Goal: Task Accomplishment & Management: Use online tool/utility

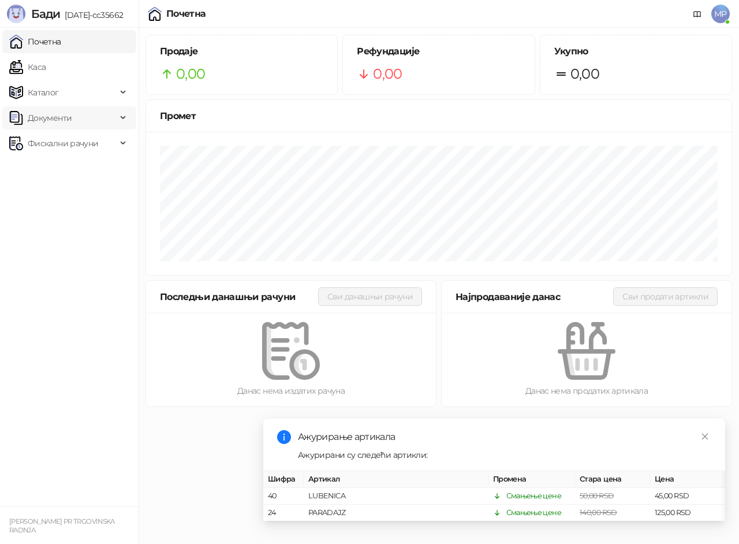
click at [62, 116] on span "Документи" at bounding box center [50, 117] width 44 height 23
click at [91, 193] on span "Фискални рачуни" at bounding box center [63, 196] width 70 height 23
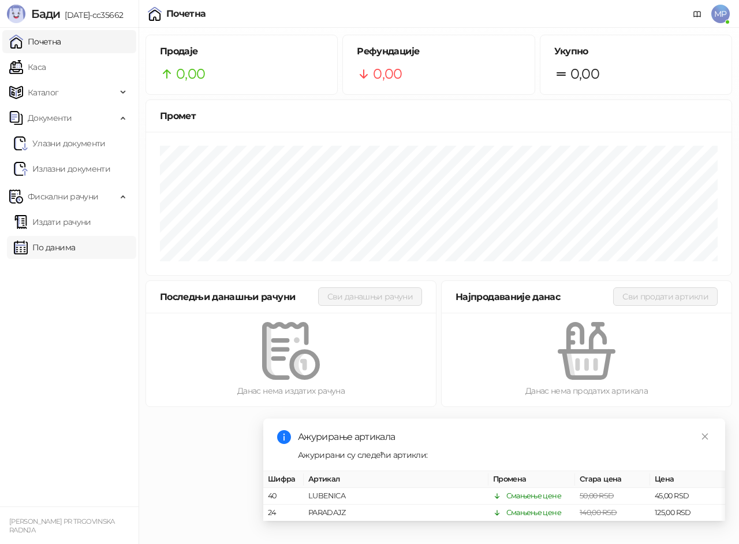
click at [73, 248] on link "По данима" at bounding box center [44, 247] width 61 height 23
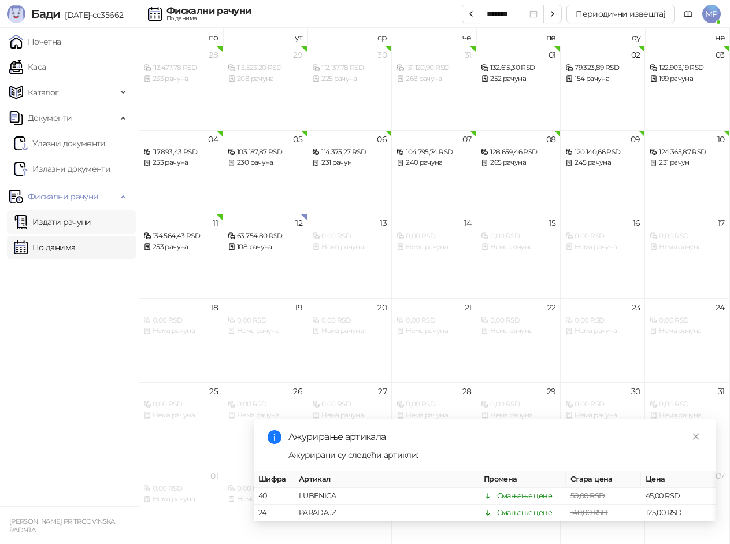
click at [76, 227] on link "Издати рачуни" at bounding box center [52, 221] width 77 height 23
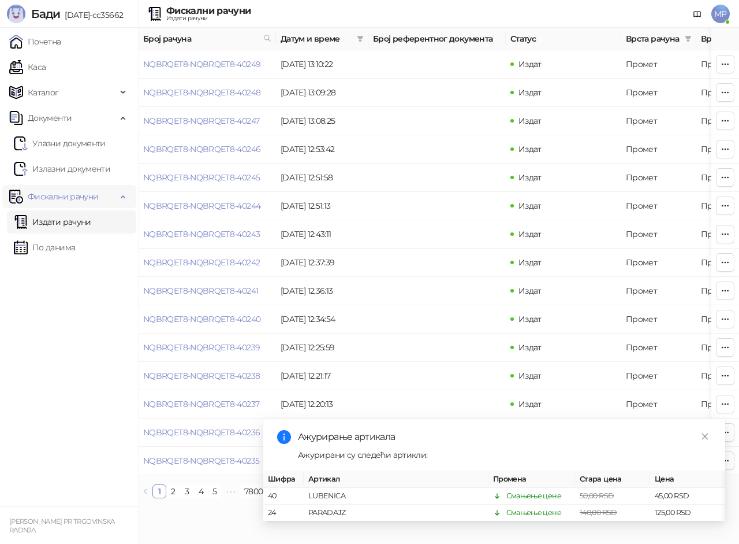
click at [67, 199] on span "Фискални рачуни" at bounding box center [63, 196] width 70 height 23
click at [83, 114] on span "Документи" at bounding box center [62, 117] width 107 height 23
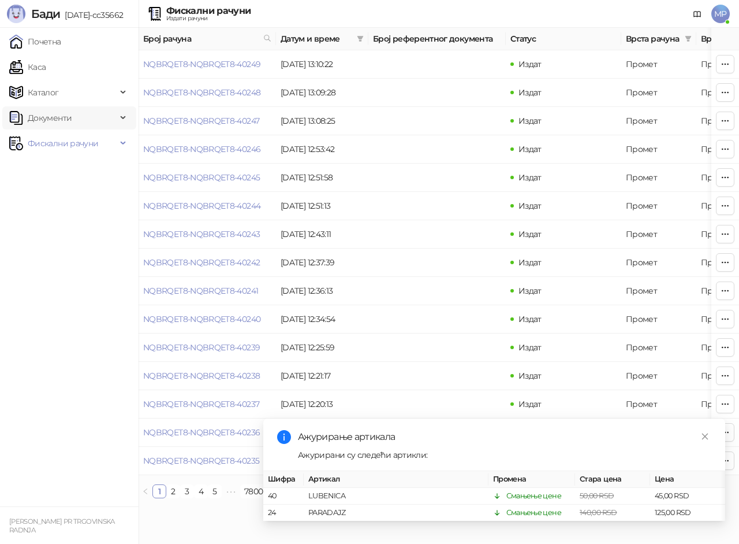
click at [88, 120] on span "Документи" at bounding box center [62, 117] width 107 height 23
click at [81, 172] on link "Излазни документи" at bounding box center [62, 168] width 96 height 23
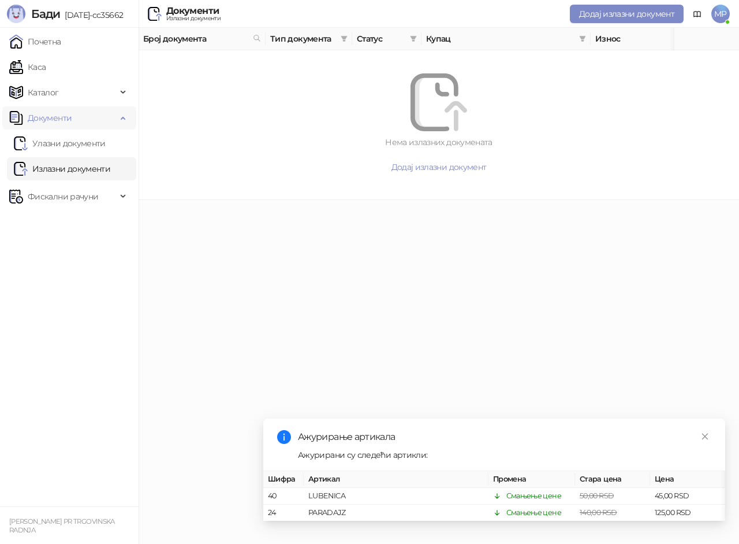
click at [43, 119] on span "Документи" at bounding box center [50, 117] width 44 height 23
click at [52, 144] on span "Фискални рачуни" at bounding box center [63, 143] width 70 height 23
click at [55, 166] on link "Издати рачуни" at bounding box center [52, 168] width 77 height 23
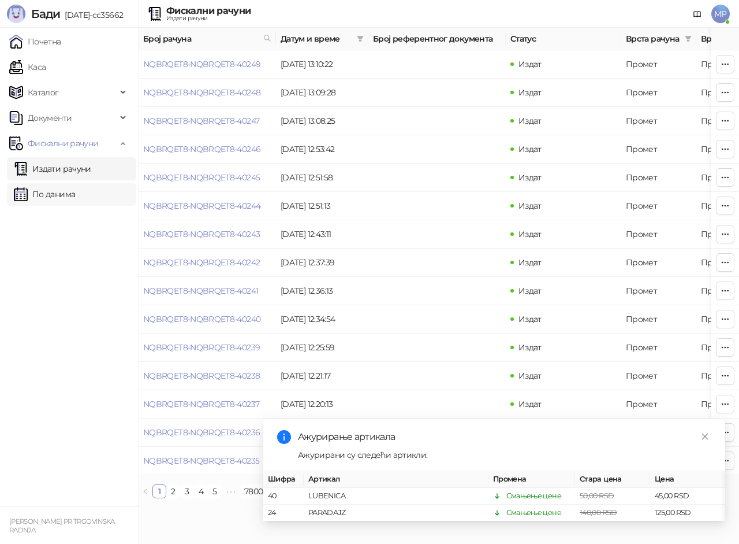
click at [47, 193] on link "По данима" at bounding box center [44, 194] width 61 height 23
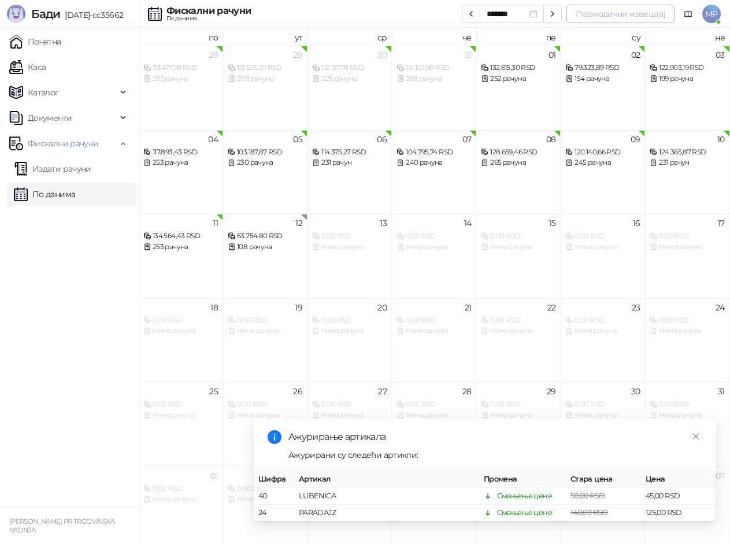
click at [591, 16] on button "Периодични извештај" at bounding box center [620, 14] width 108 height 18
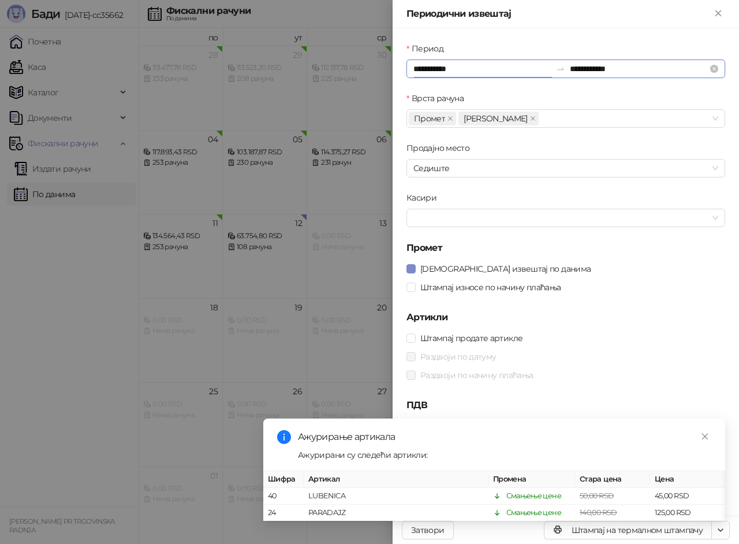
click at [422, 68] on input "**********" at bounding box center [483, 68] width 138 height 13
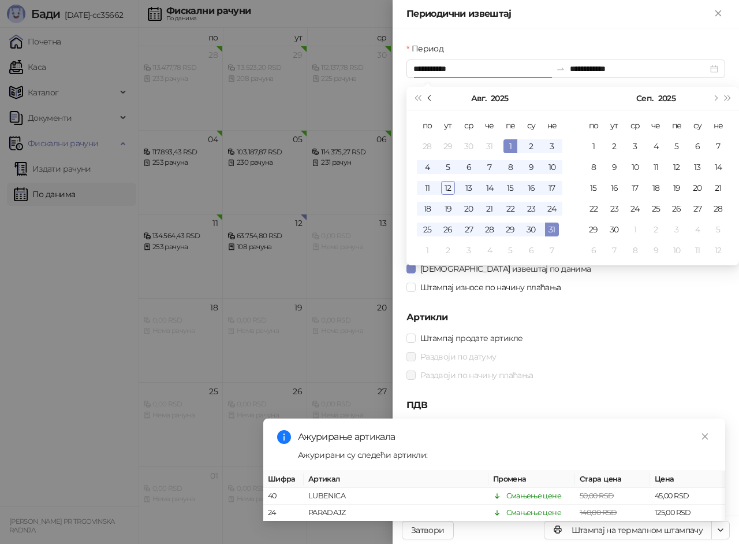
click at [427, 96] on button "Претходни месец (PageUp)" at bounding box center [430, 98] width 13 height 23
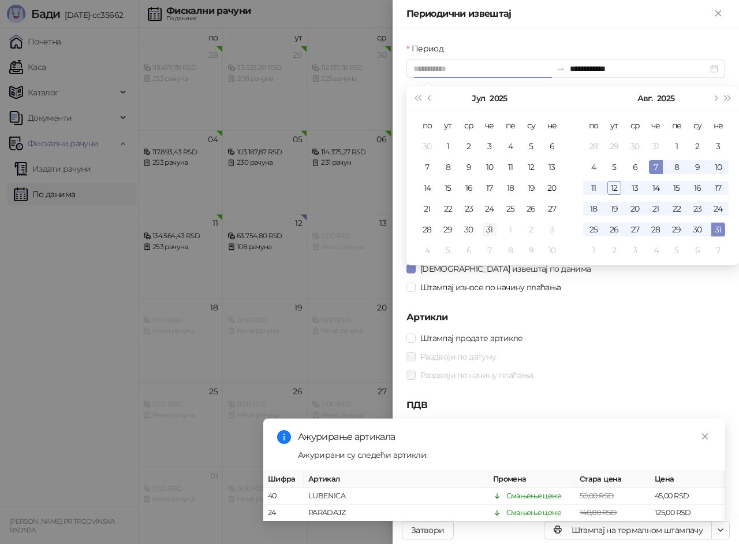
type input "**********"
click at [489, 227] on div "31" at bounding box center [490, 229] width 14 height 14
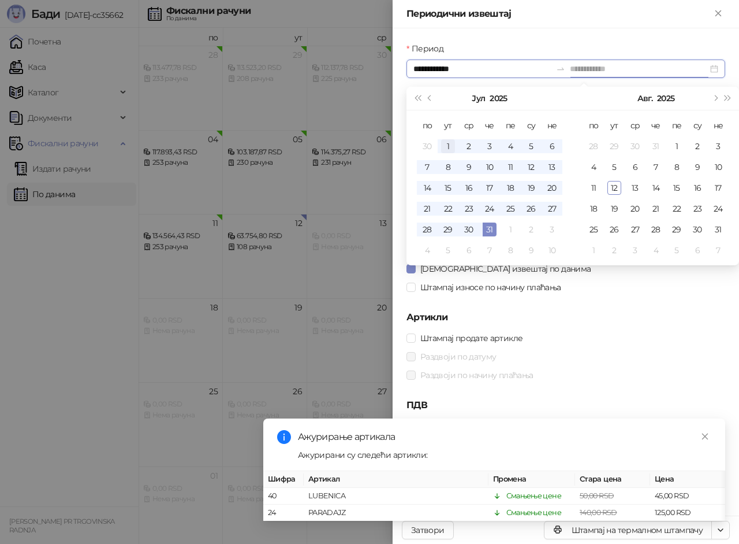
type input "**********"
click at [445, 145] on div "1" at bounding box center [448, 146] width 14 height 14
type input "**********"
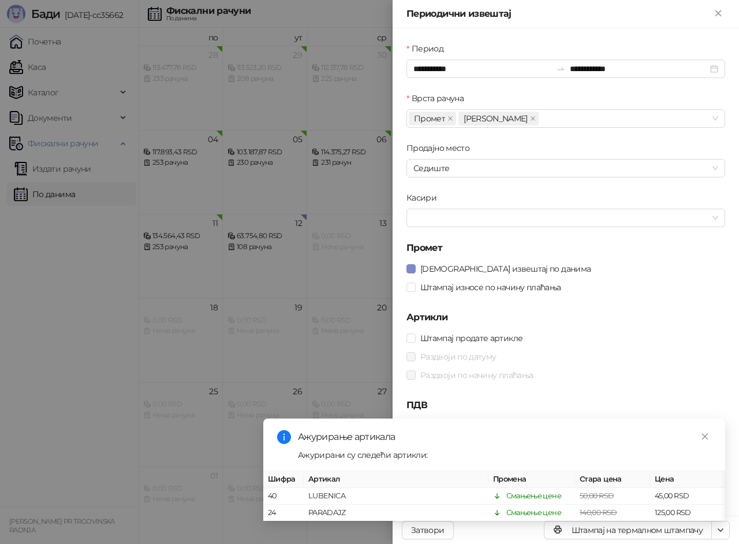
click at [698, 430] on div "Ажурирање артикала" at bounding box center [505, 437] width 414 height 14
click at [704, 433] on icon "close" at bounding box center [705, 436] width 6 height 6
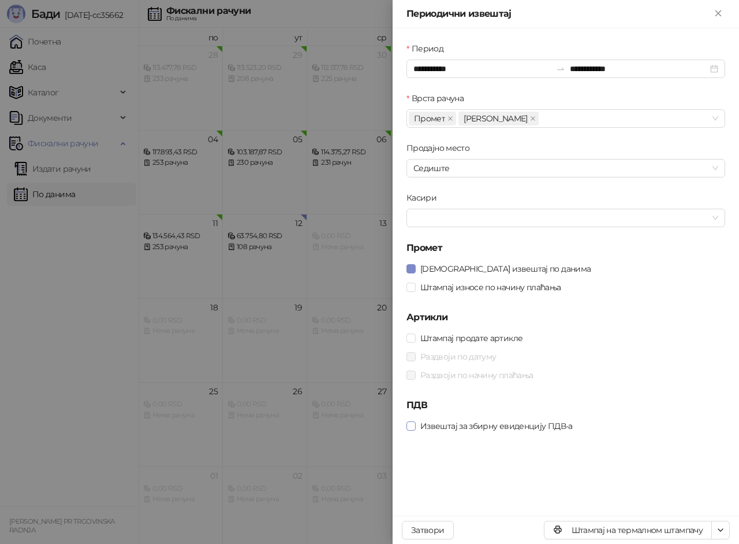
click at [509, 431] on span "Извештај за збирну евиденцију ПДВ-а" at bounding box center [497, 425] width 162 height 13
click at [638, 528] on button "Штампај на термалном штампачу" at bounding box center [628, 529] width 168 height 18
click at [627, 529] on button "Штампај на термалном штампачу" at bounding box center [628, 529] width 168 height 18
click at [718, 14] on icon "Close" at bounding box center [718, 12] width 5 height 5
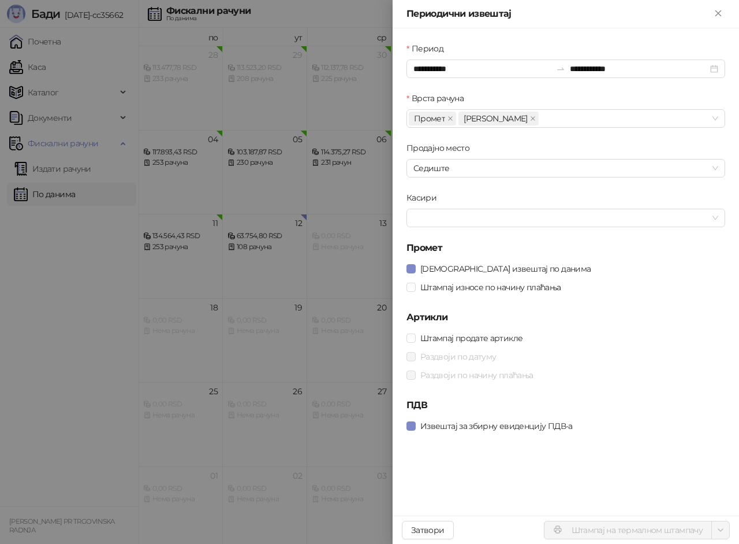
click at [716, 14] on icon "Close" at bounding box center [718, 13] width 10 height 10
click at [715, 13] on icon "Close" at bounding box center [718, 13] width 10 height 10
